Goal: Task Accomplishment & Management: Use online tool/utility

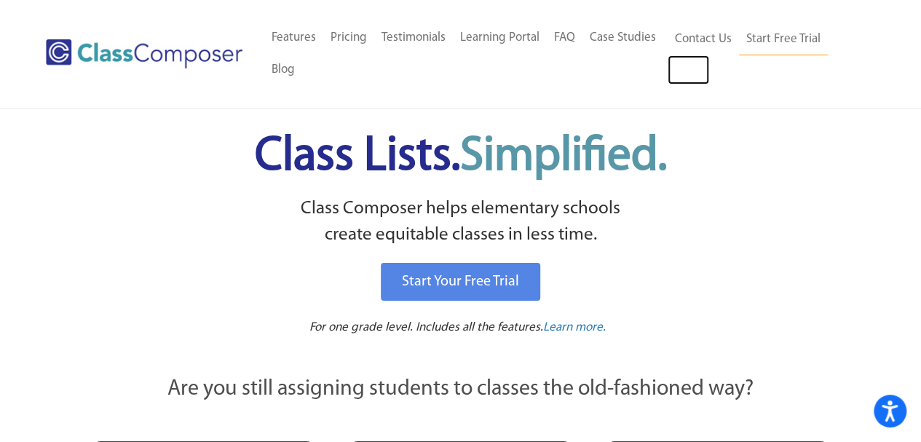
click at [689, 66] on link "Log In" at bounding box center [689, 69] width 42 height 29
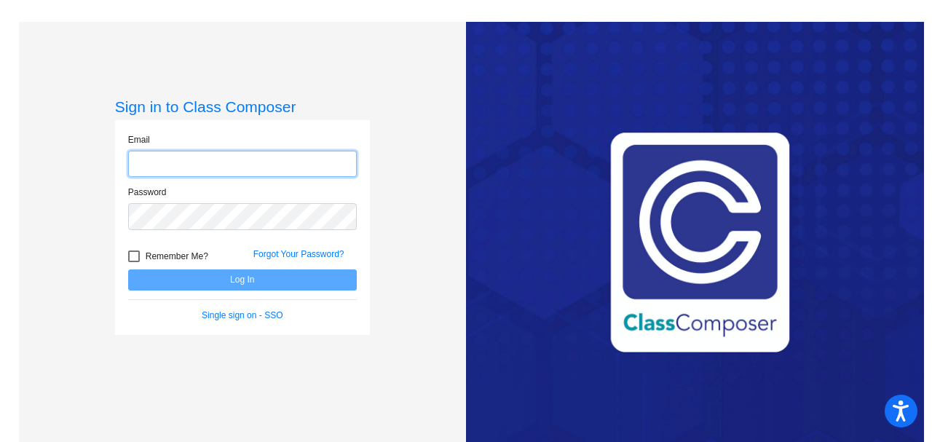
type input "[PERSON_NAME][EMAIL_ADDRESS][PERSON_NAME][DOMAIN_NAME]"
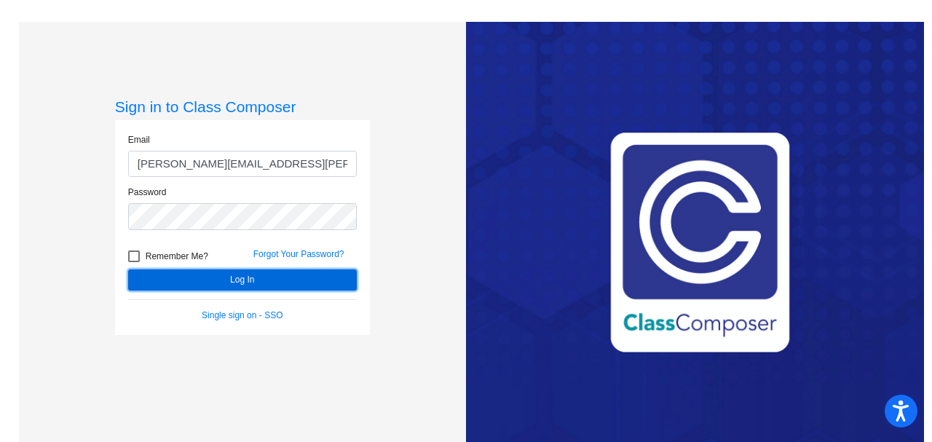
click at [238, 280] on button "Log In" at bounding box center [242, 279] width 229 height 21
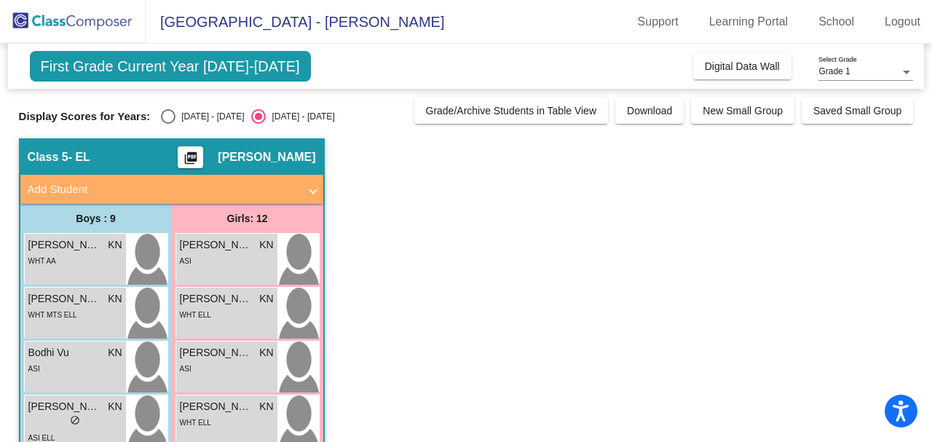
click at [166, 114] on div "Select an option" at bounding box center [168, 116] width 15 height 15
click at [168, 124] on input "[DATE] - [DATE]" at bounding box center [168, 124] width 1 height 1
radio input "true"
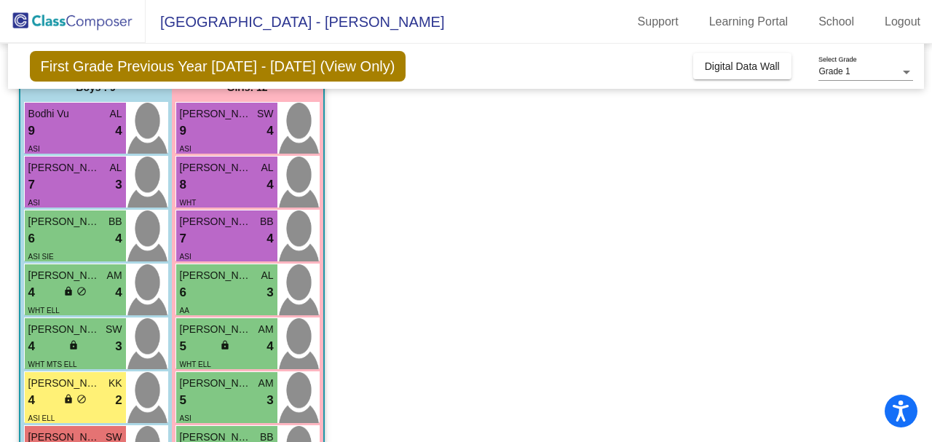
scroll to position [141, 0]
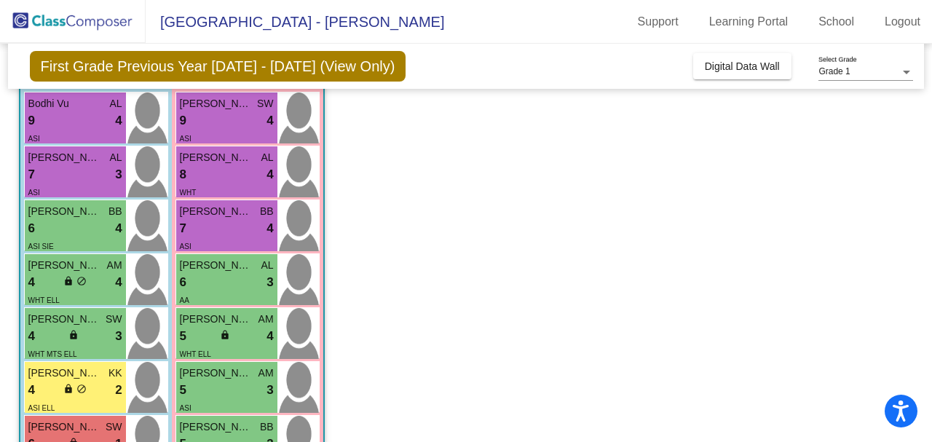
click at [221, 269] on span "[PERSON_NAME]" at bounding box center [216, 265] width 73 height 15
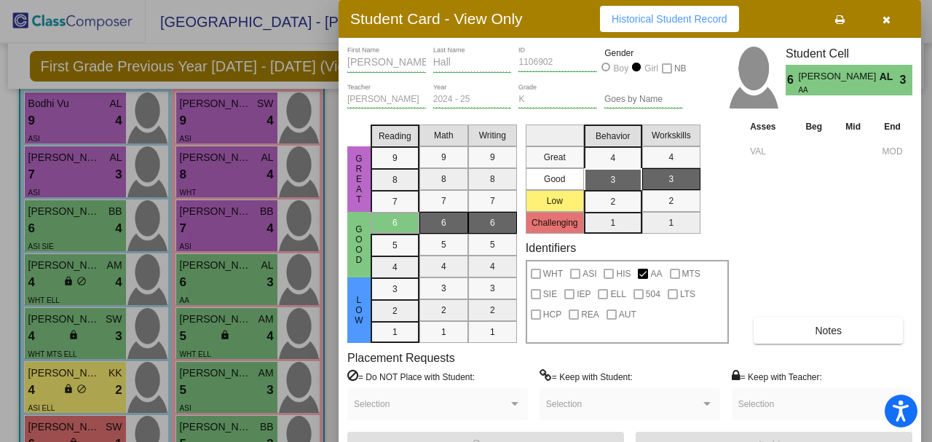
click at [205, 324] on div at bounding box center [466, 221] width 932 height 442
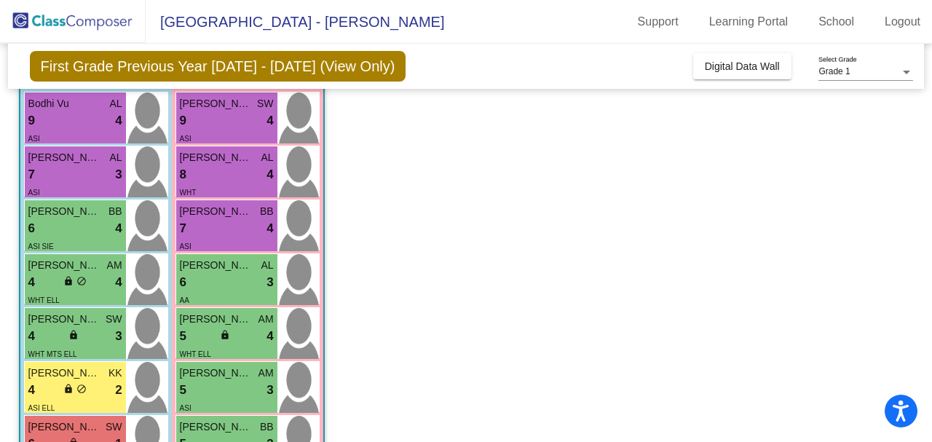
click at [205, 324] on span "[PERSON_NAME]" at bounding box center [216, 319] width 73 height 15
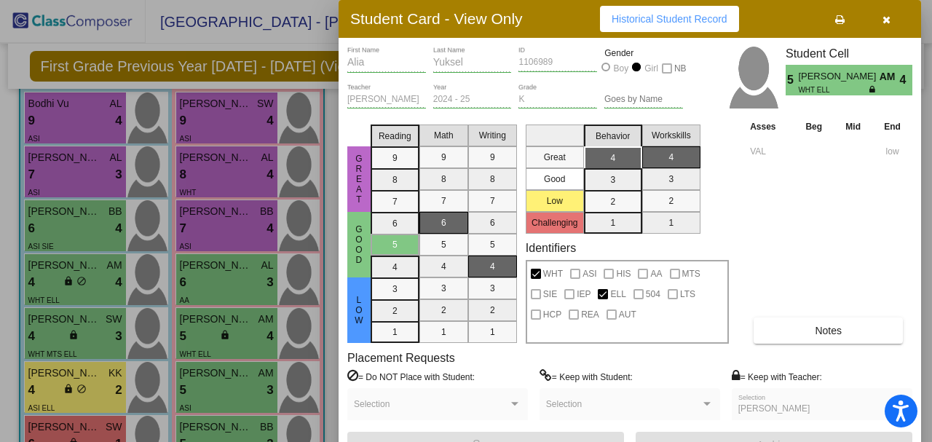
click at [215, 374] on div at bounding box center [466, 221] width 932 height 442
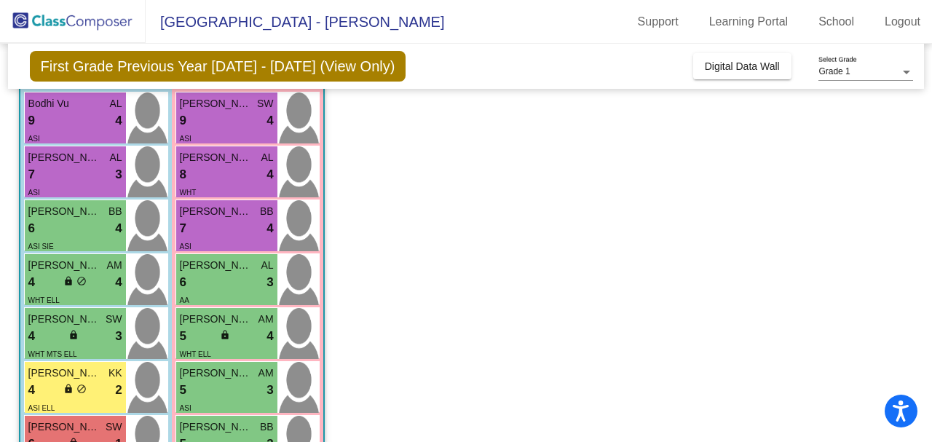
click at [226, 381] on div "5 lock do_not_disturb_alt 3" at bounding box center [227, 390] width 94 height 19
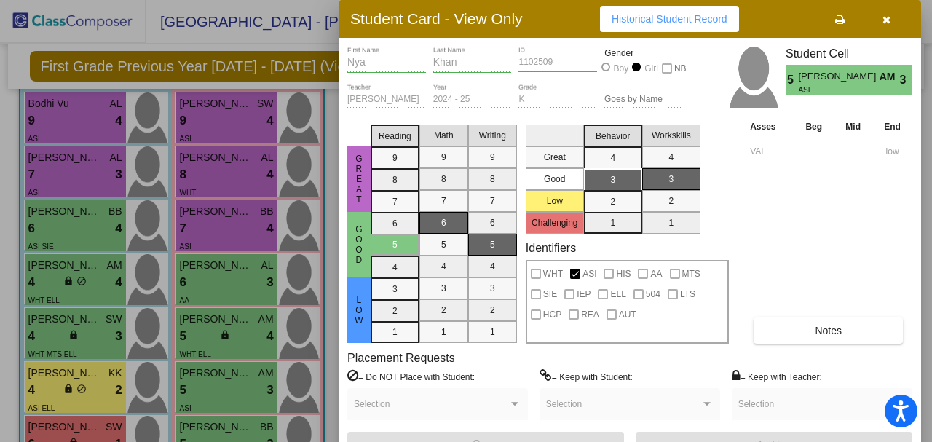
click at [81, 382] on div at bounding box center [466, 221] width 932 height 442
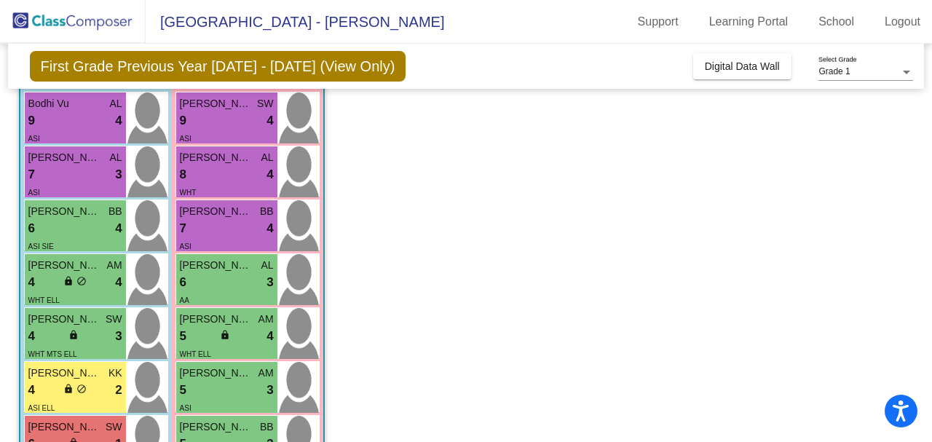
click at [81, 383] on div "lock do_not_disturb_alt" at bounding box center [74, 390] width 23 height 15
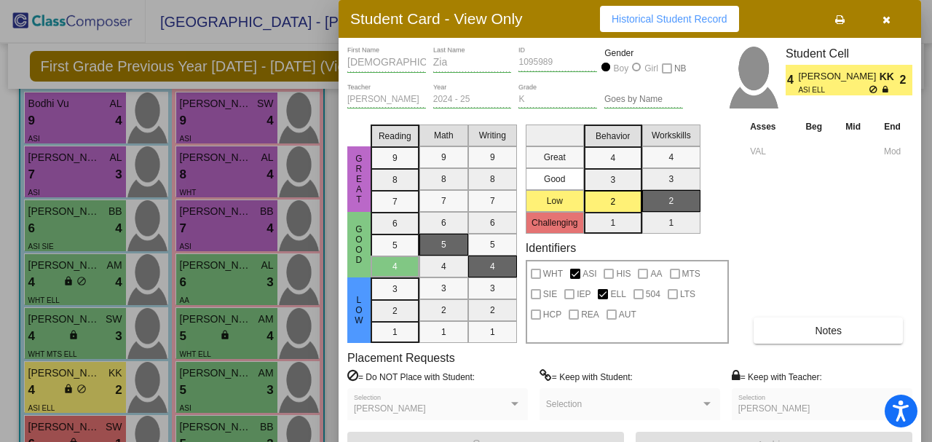
click at [243, 425] on div at bounding box center [466, 221] width 932 height 442
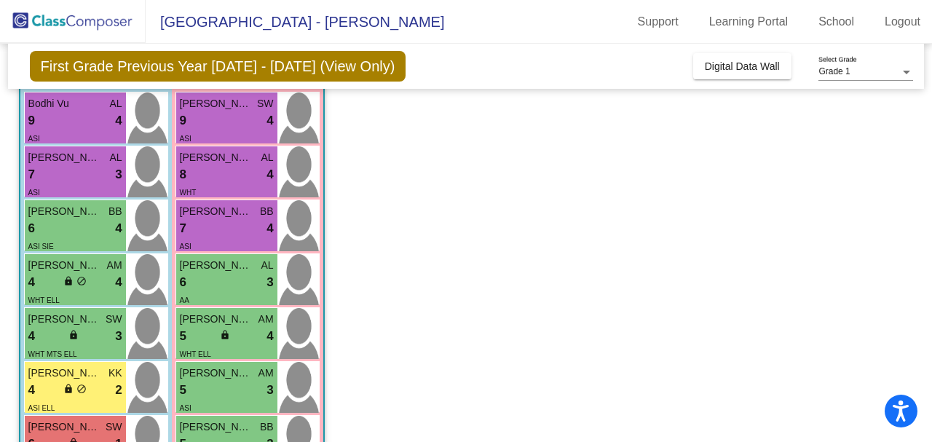
click at [243, 425] on span "[PERSON_NAME]" at bounding box center [216, 426] width 73 height 15
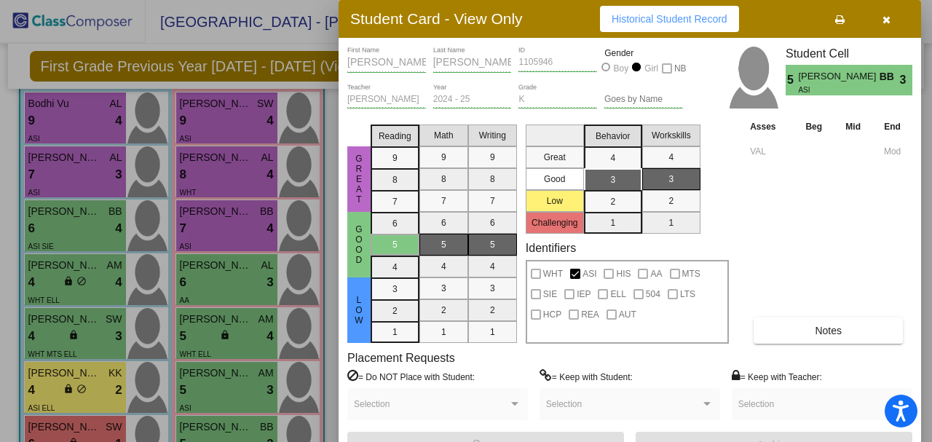
click at [889, 21] on icon "button" at bounding box center [887, 20] width 8 height 10
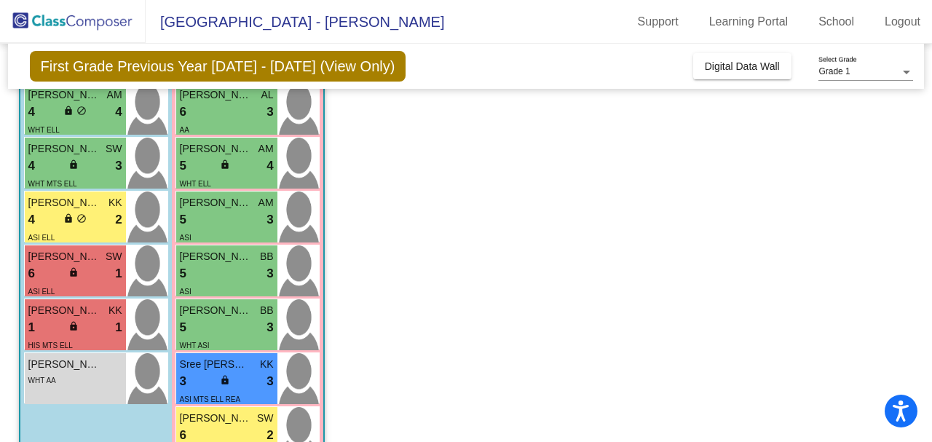
scroll to position [315, 0]
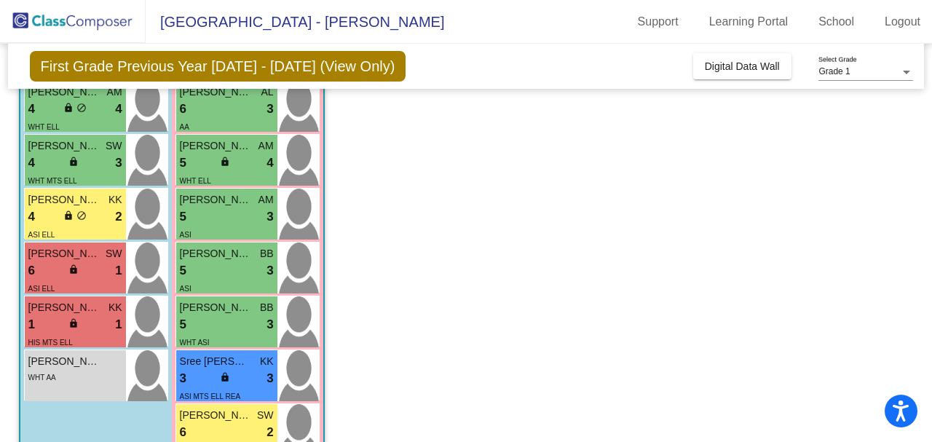
click at [84, 278] on div "6 lock do_not_disturb_alt 1" at bounding box center [75, 270] width 94 height 19
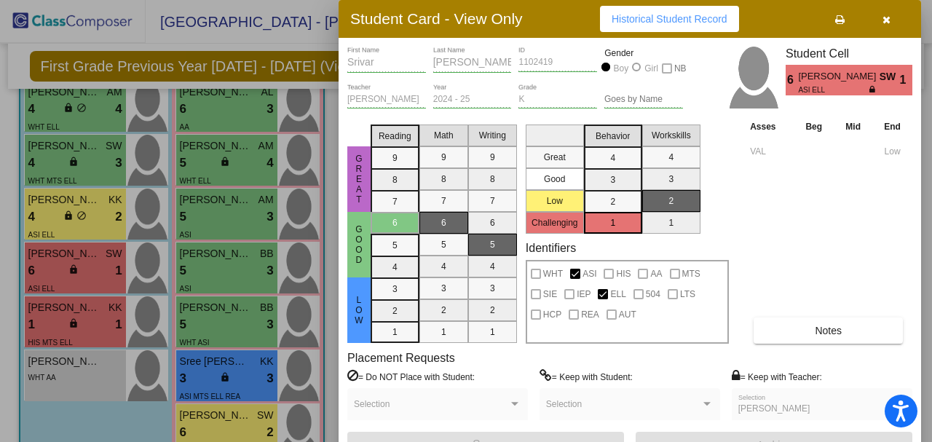
click at [886, 18] on icon "button" at bounding box center [887, 20] width 8 height 10
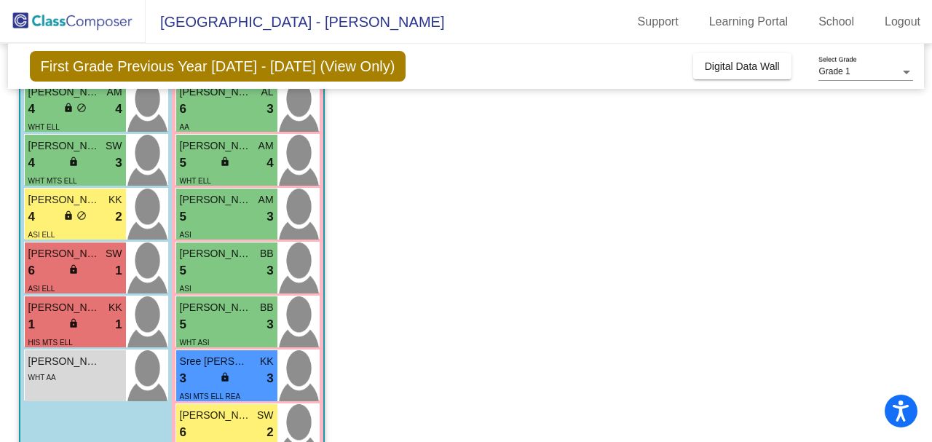
click at [104, 315] on div "1 lock do_not_disturb_alt 1" at bounding box center [75, 324] width 94 height 19
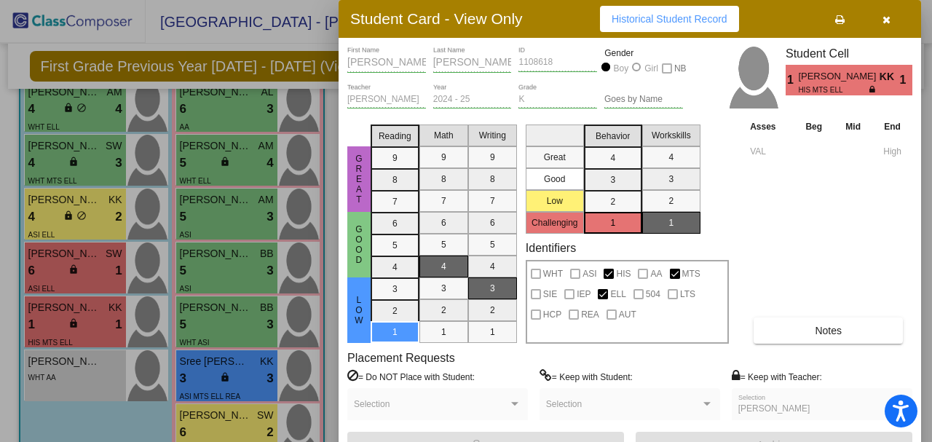
click at [887, 19] on icon "button" at bounding box center [887, 20] width 8 height 10
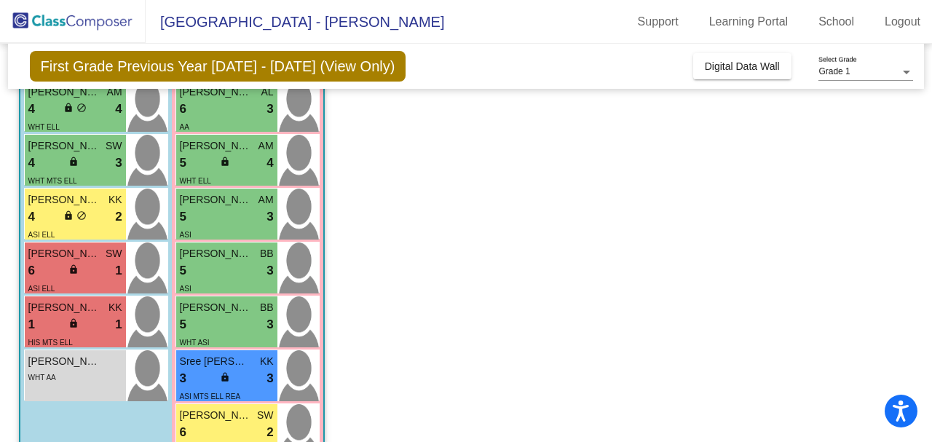
click at [218, 382] on div "3 lock do_not_disturb_alt 3" at bounding box center [227, 378] width 94 height 19
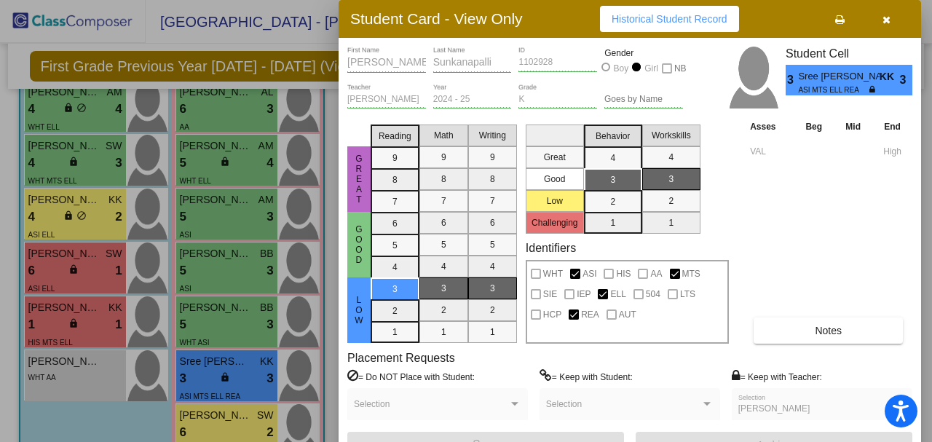
click at [883, 16] on icon "button" at bounding box center [887, 20] width 8 height 10
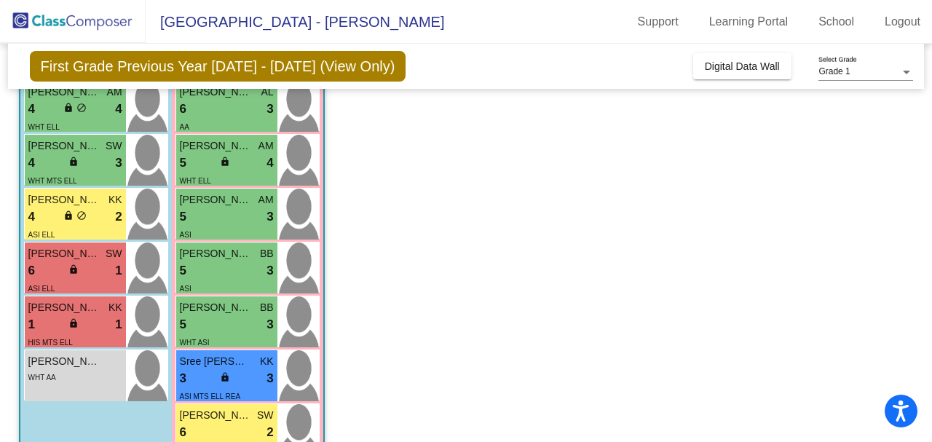
scroll to position [460, 0]
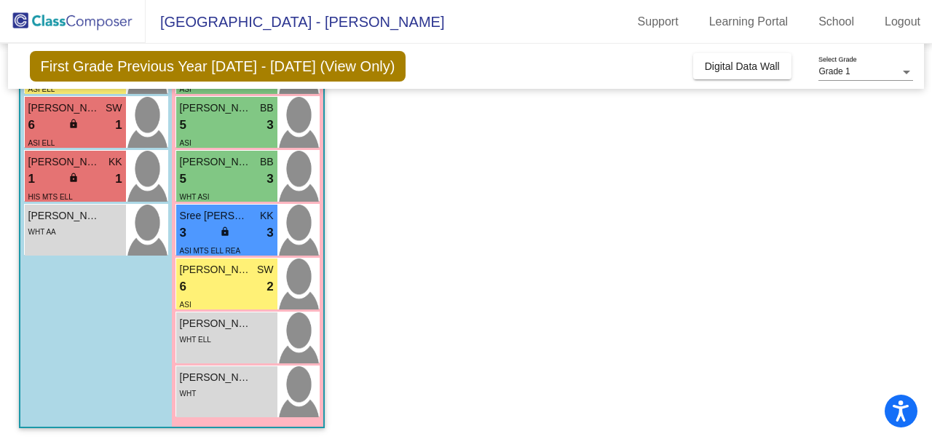
click at [216, 296] on div "ASI" at bounding box center [227, 303] width 94 height 15
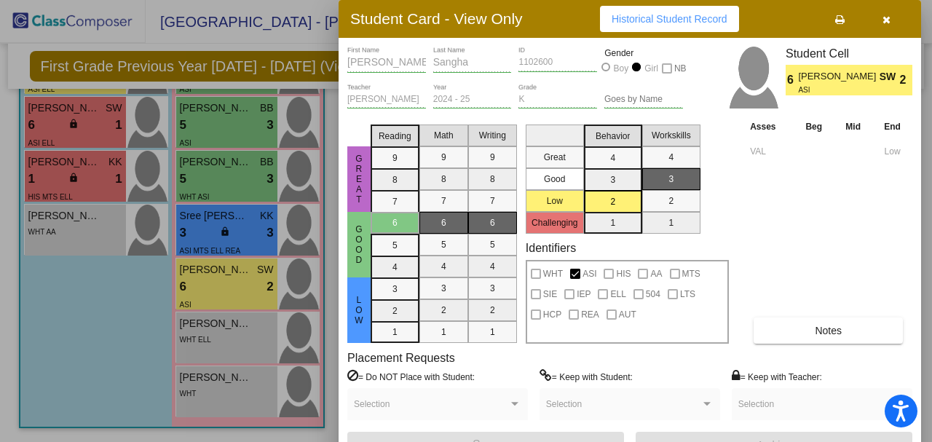
click at [884, 21] on icon "button" at bounding box center [887, 20] width 8 height 10
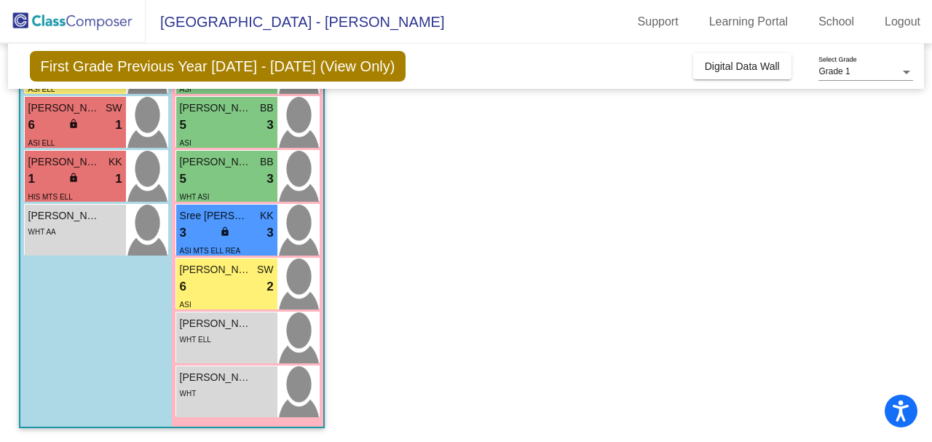
click at [217, 339] on div "WHT ELL" at bounding box center [227, 338] width 94 height 15
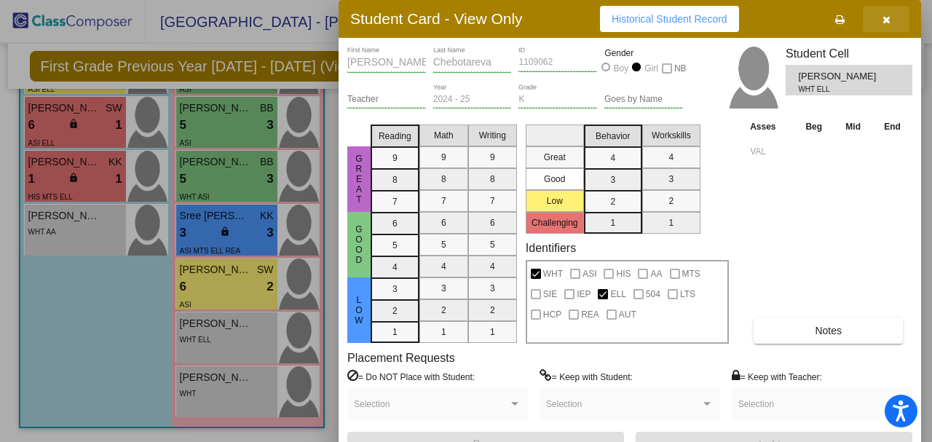
click at [891, 17] on button "button" at bounding box center [886, 19] width 47 height 26
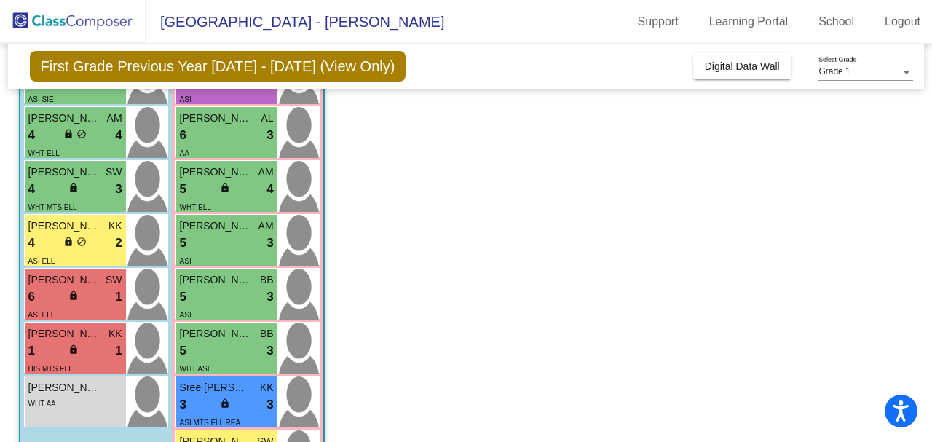
scroll to position [288, 0]
